Goal: Transaction & Acquisition: Obtain resource

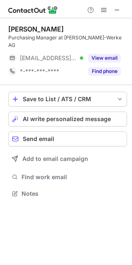
scroll to position [4, 4]
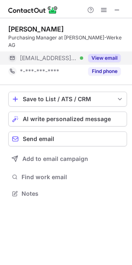
click at [111, 54] on button "View email" at bounding box center [104, 58] width 33 height 8
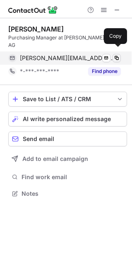
click at [117, 55] on span at bounding box center [117, 58] width 7 height 7
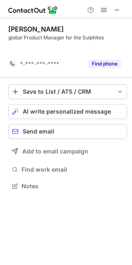
scroll to position [167, 132]
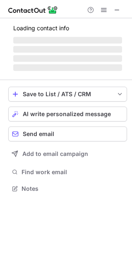
scroll to position [4, 4]
